Goal: Information Seeking & Learning: Learn about a topic

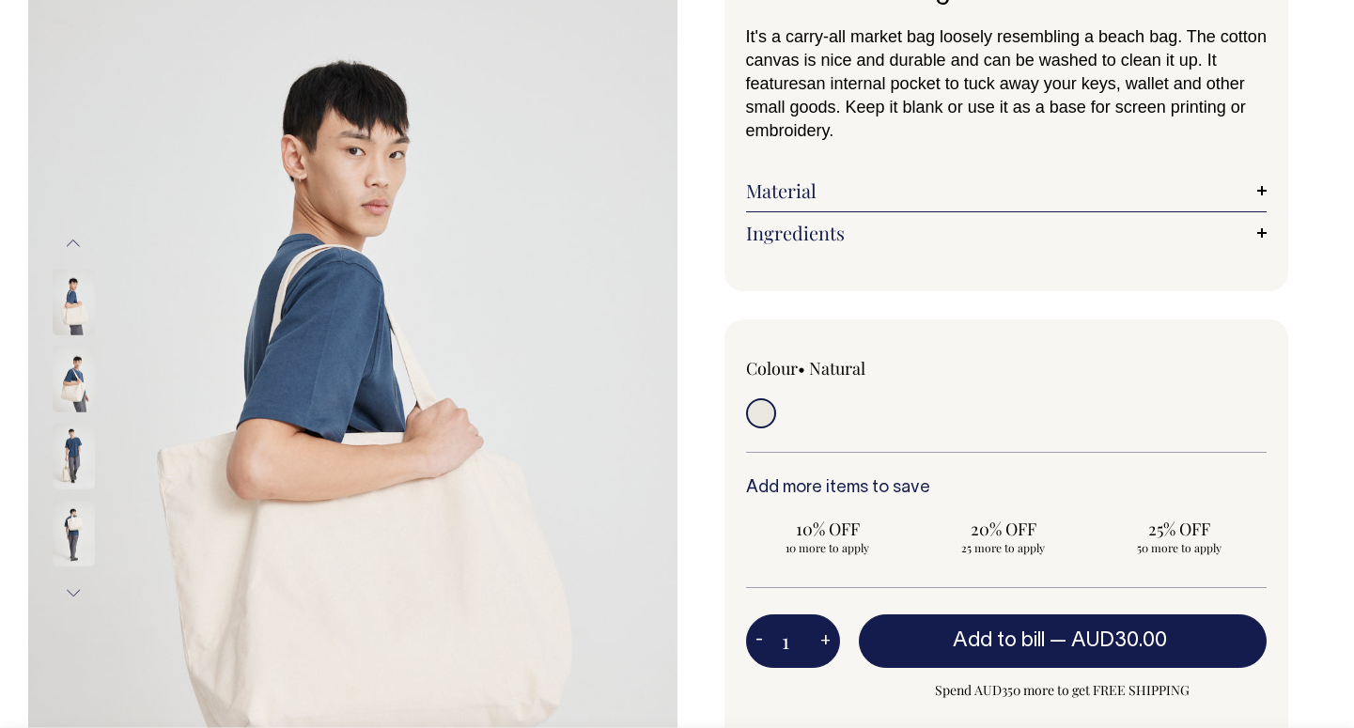
click at [805, 193] on link "Material" at bounding box center [1007, 190] width 522 height 23
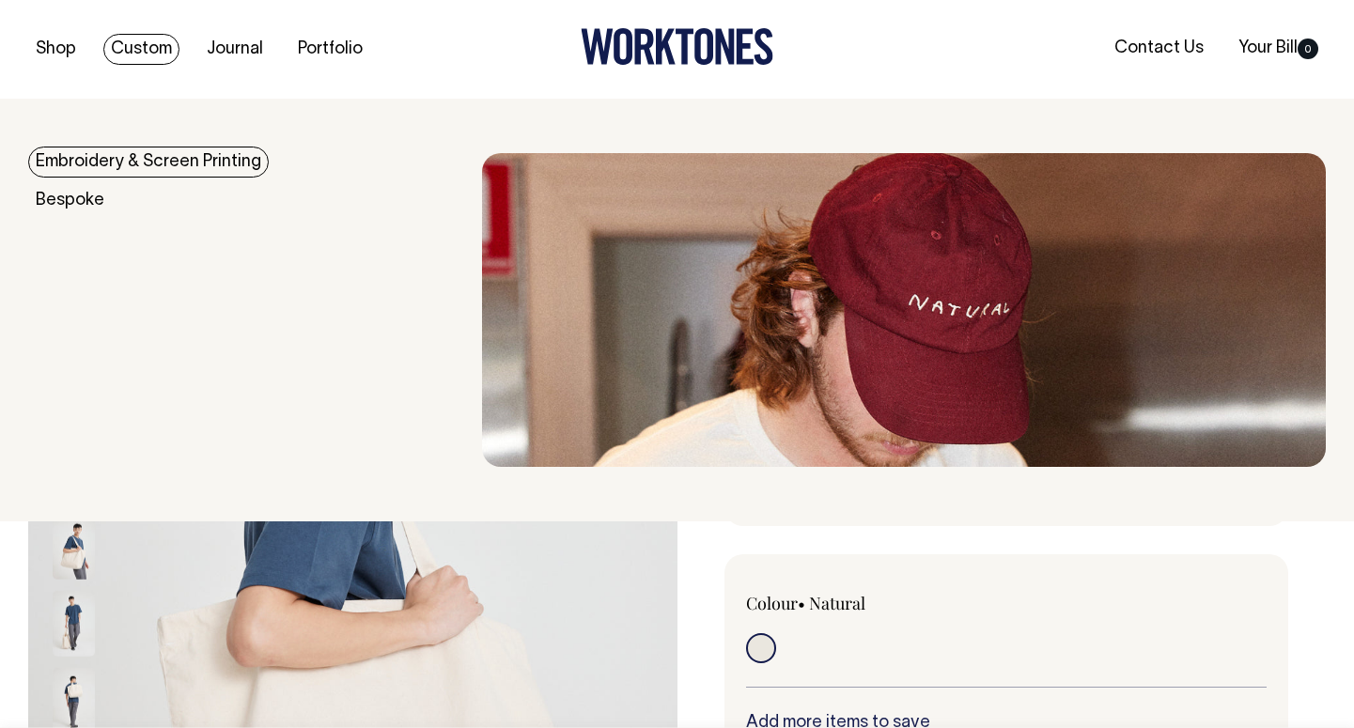
click at [115, 162] on link "Embroidery & Screen Printing" at bounding box center [148, 162] width 241 height 31
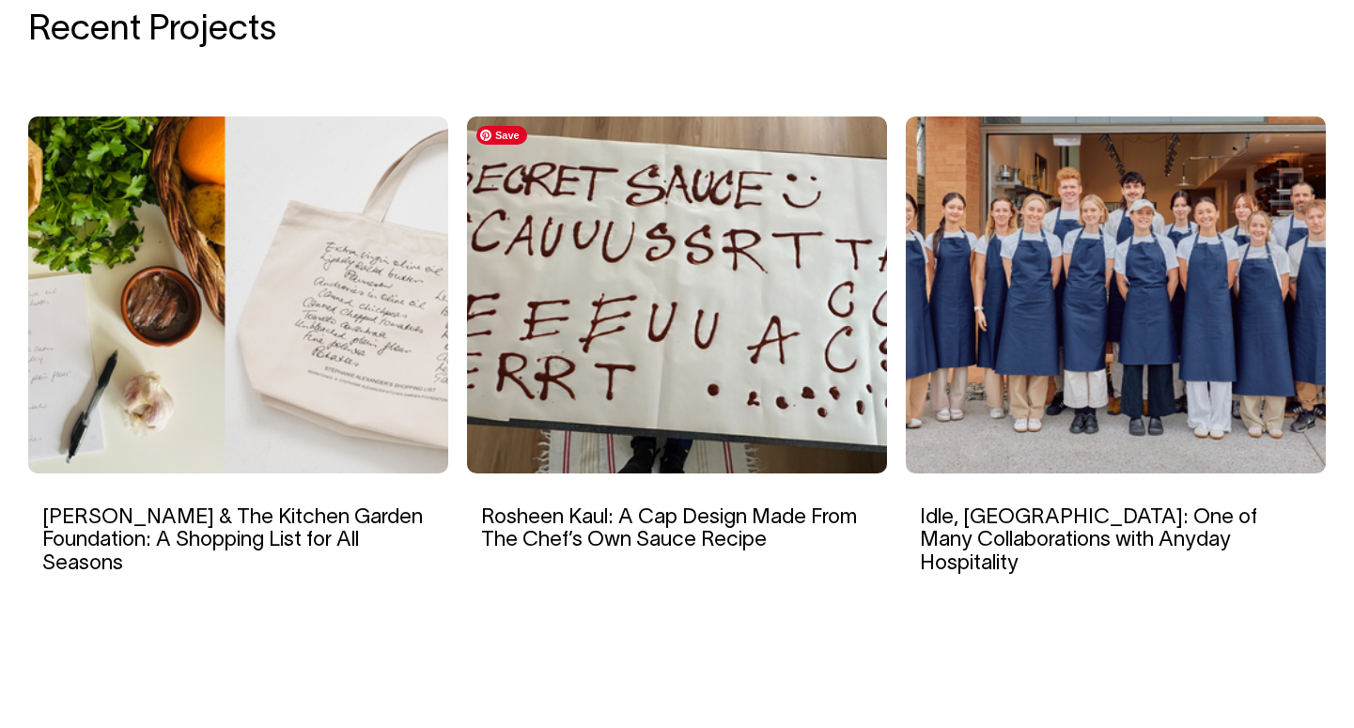
scroll to position [3004, 0]
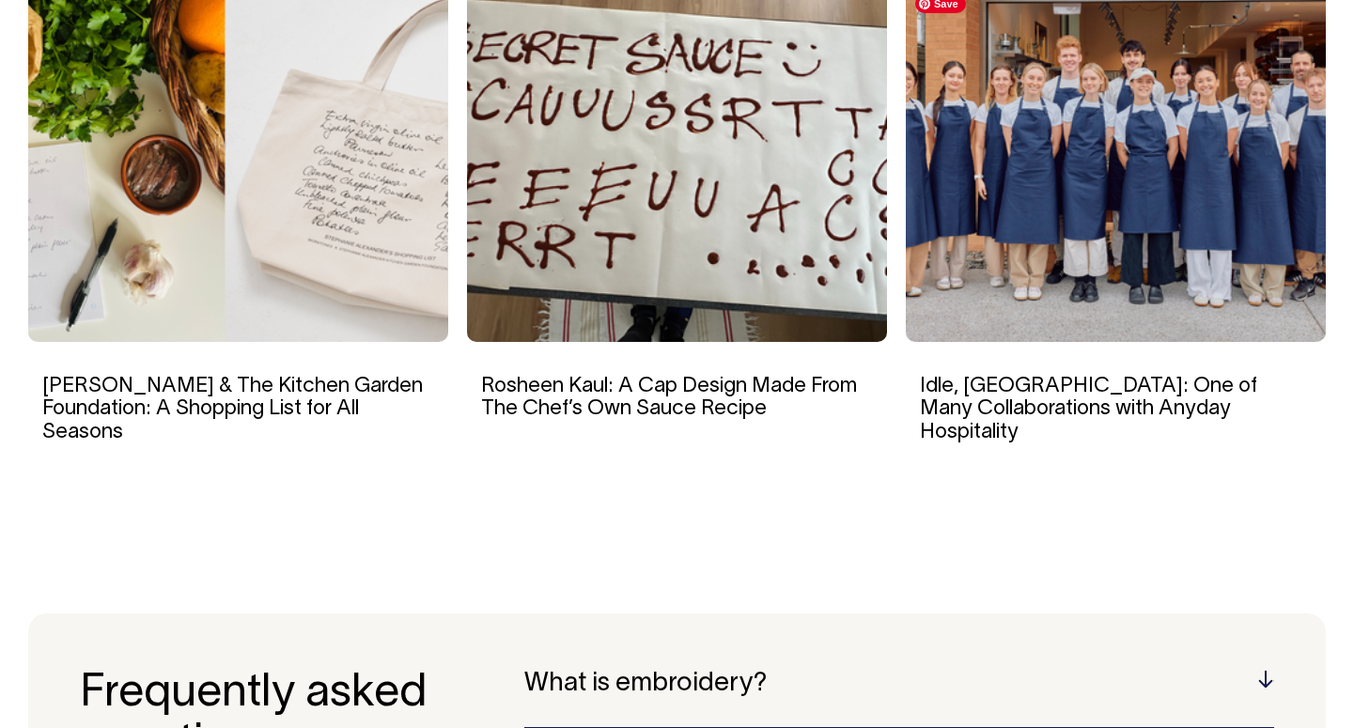
click at [1131, 76] on img at bounding box center [1116, 163] width 420 height 357
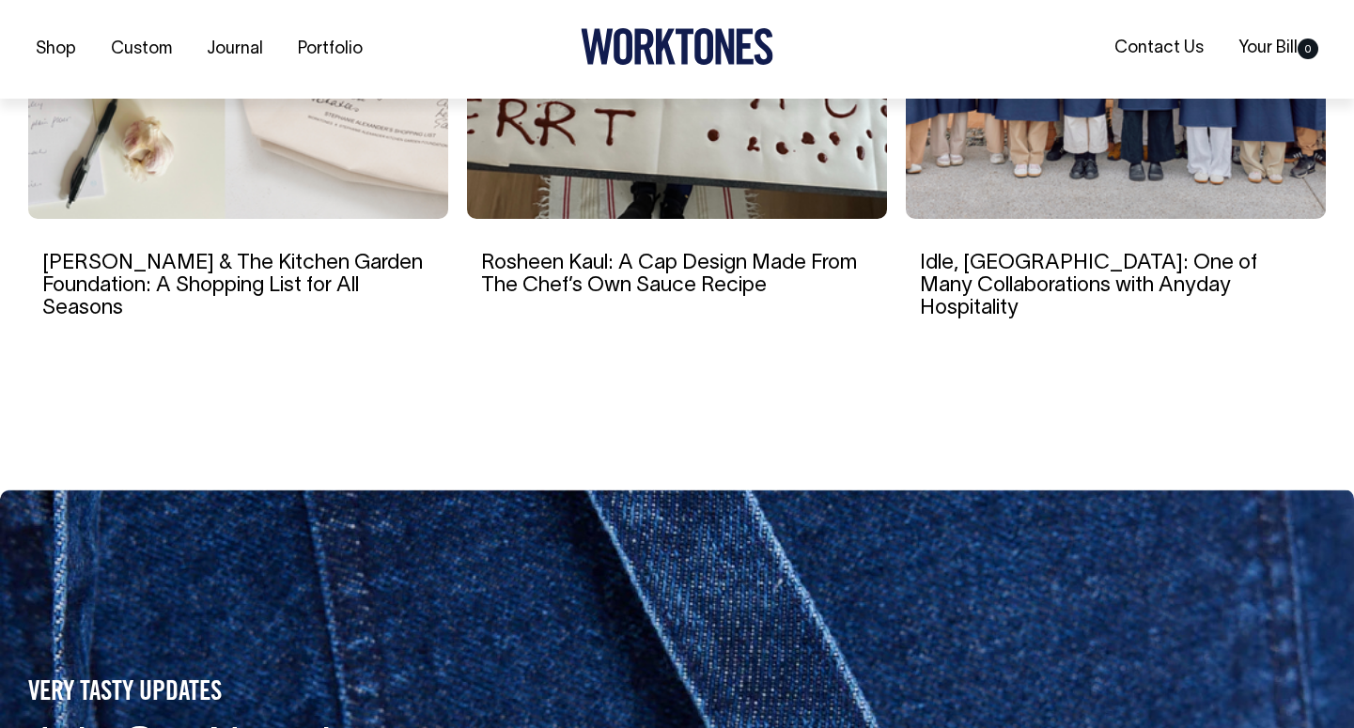
click at [615, 254] on link "Rosheen Kaul: A Cap Design Made From The Chef’s Own Sauce Recipe" at bounding box center [669, 274] width 376 height 41
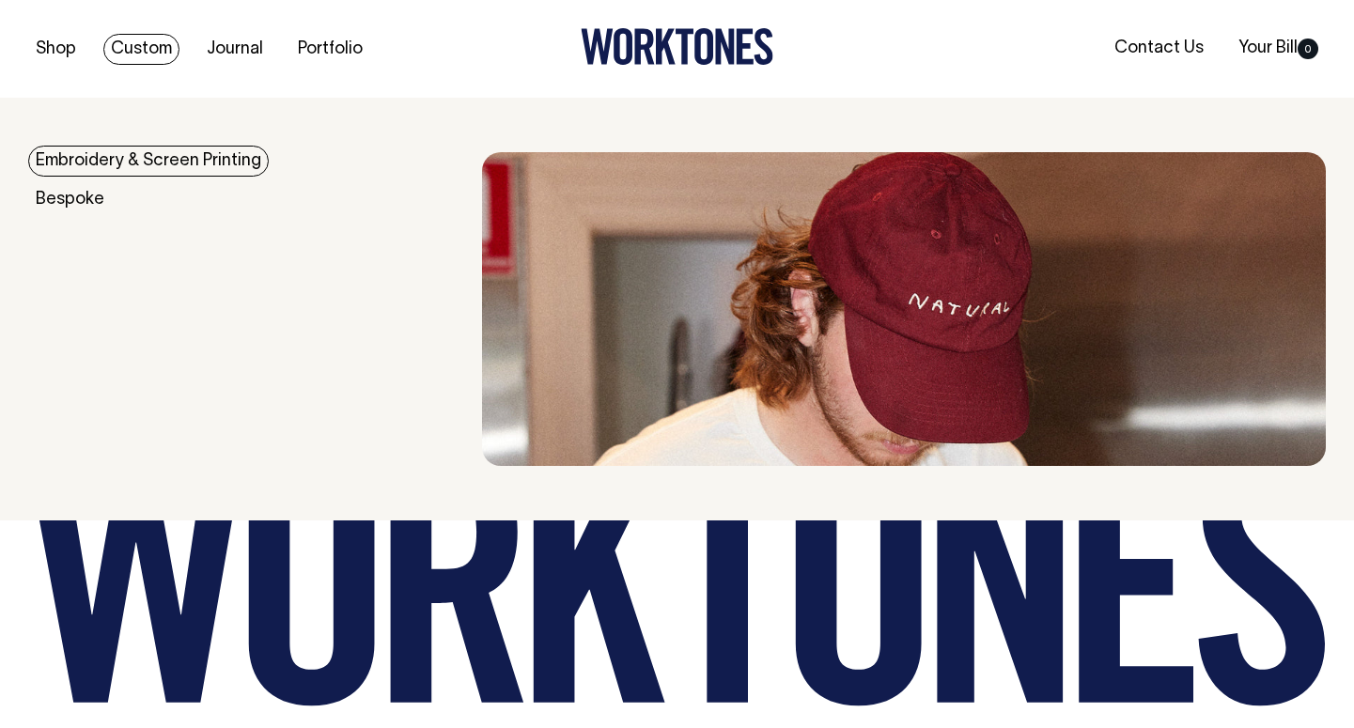
scroll to position [9259, 0]
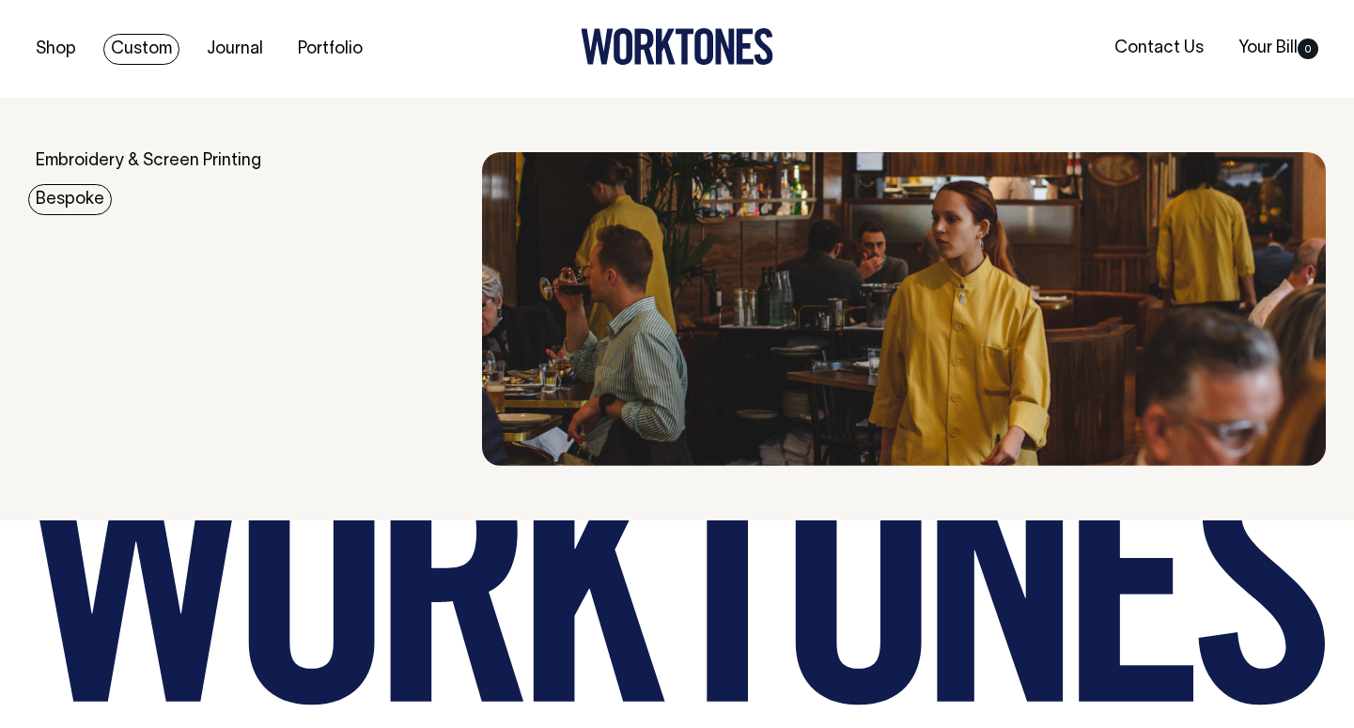
click at [115, 209] on div "Bespoke" at bounding box center [255, 200] width 454 height 19
click at [86, 203] on link "Bespoke" at bounding box center [70, 199] width 84 height 31
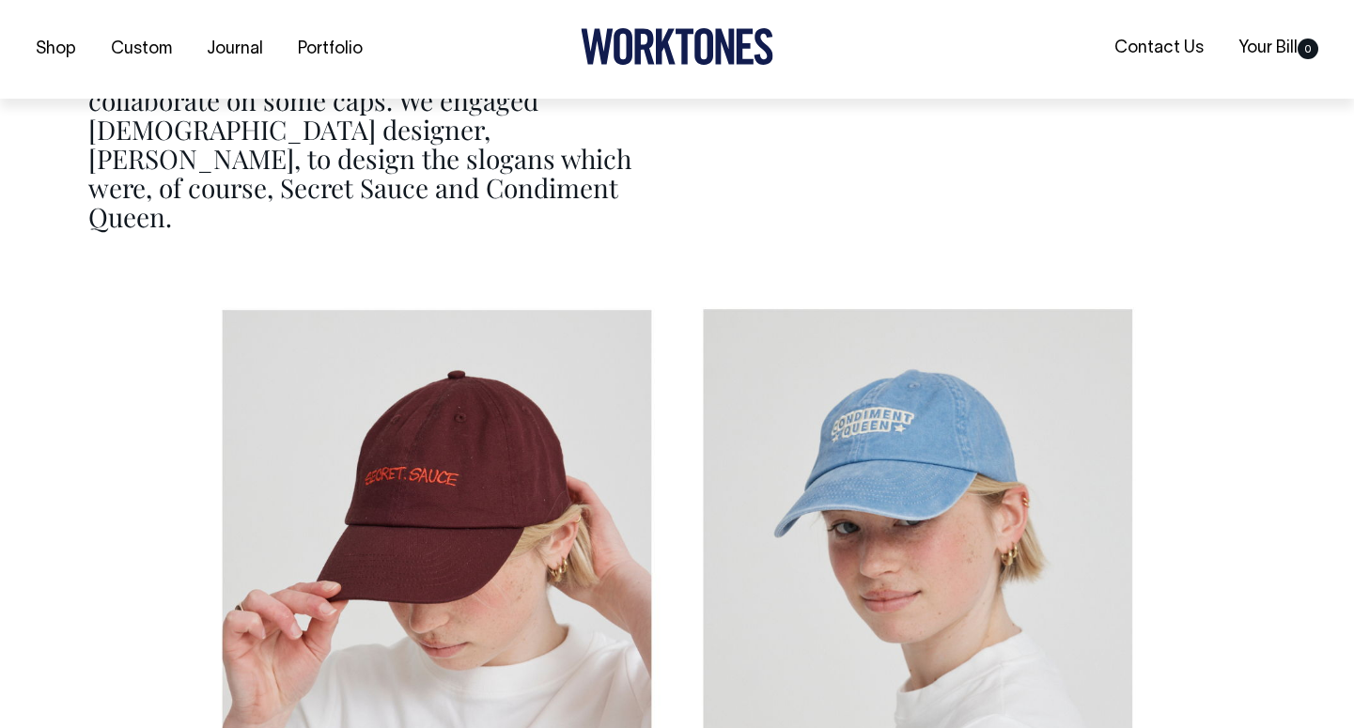
scroll to position [4754, 0]
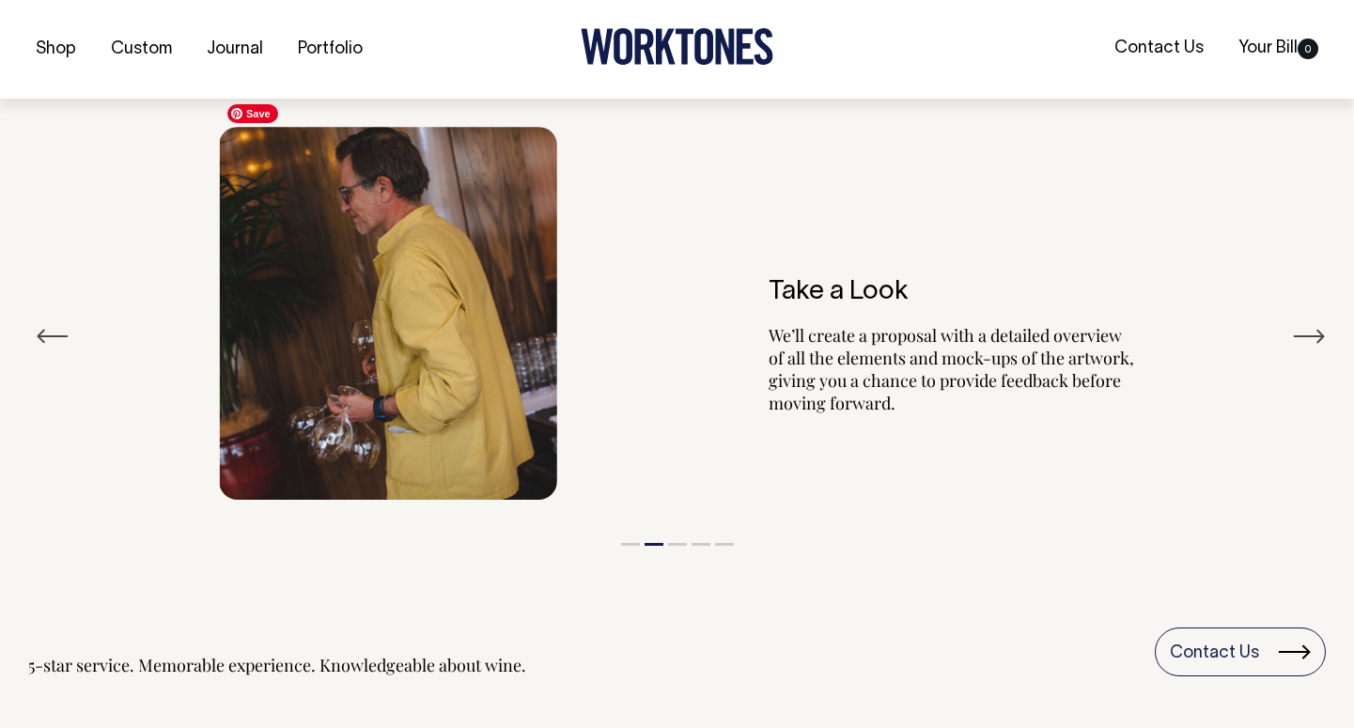
scroll to position [3332, 0]
